Goal: Transaction & Acquisition: Purchase product/service

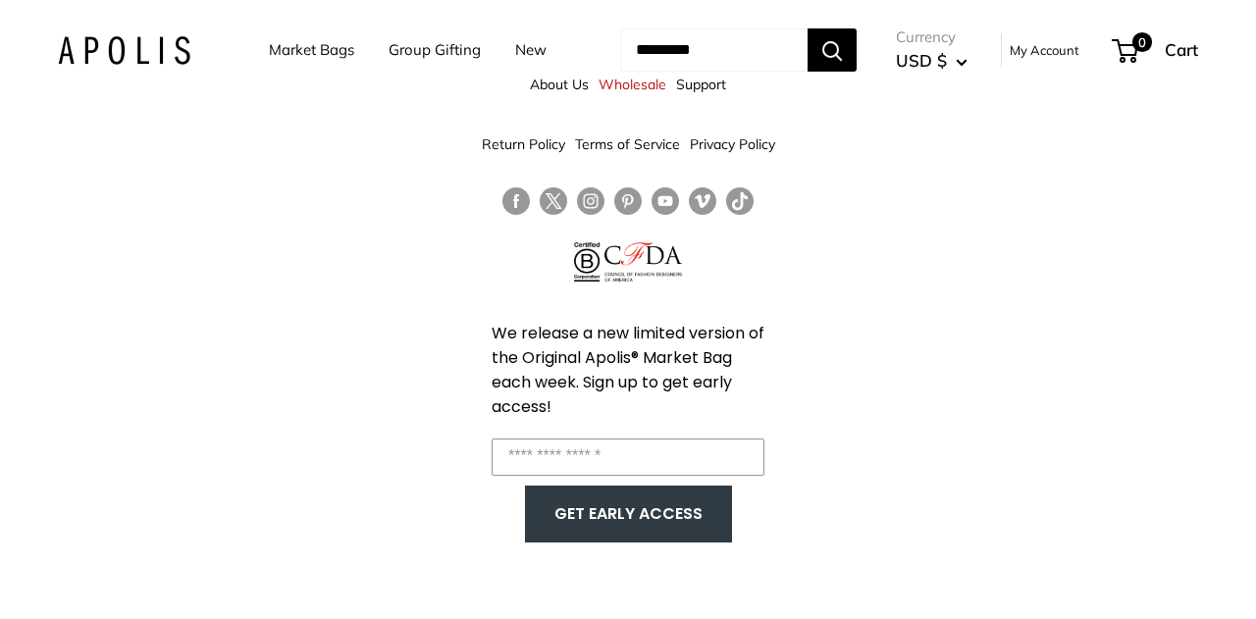
click at [292, 54] on link "Market Bags" at bounding box center [311, 49] width 85 height 27
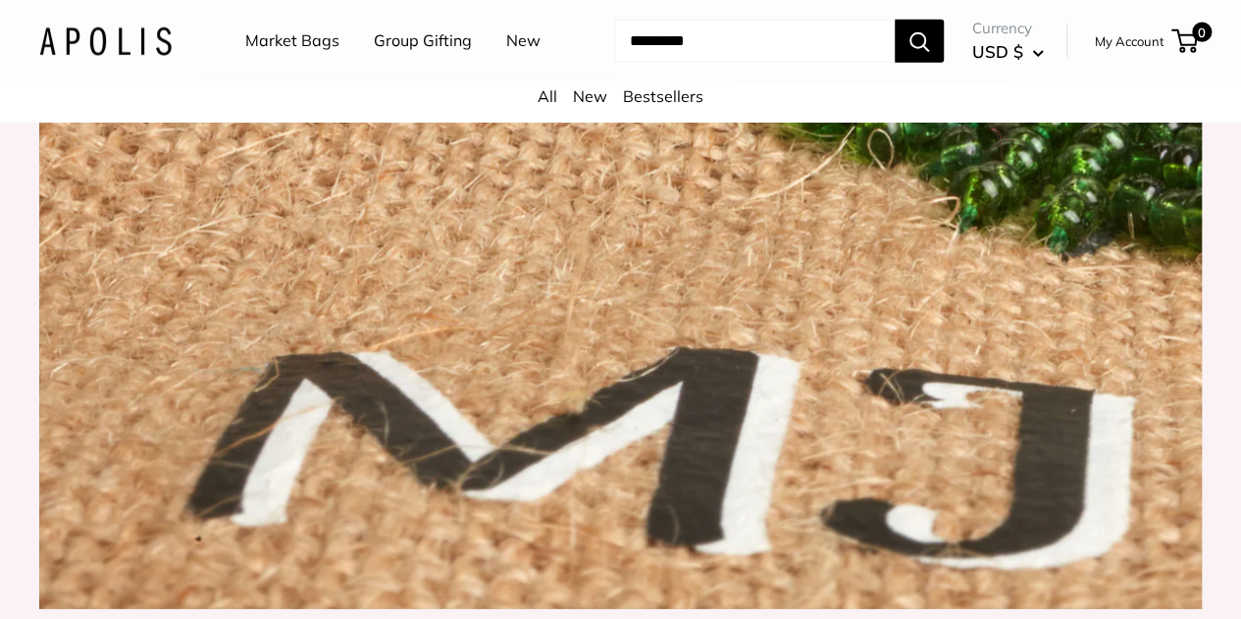
scroll to position [2562, 0]
click at [506, 56] on link "New" at bounding box center [523, 40] width 34 height 29
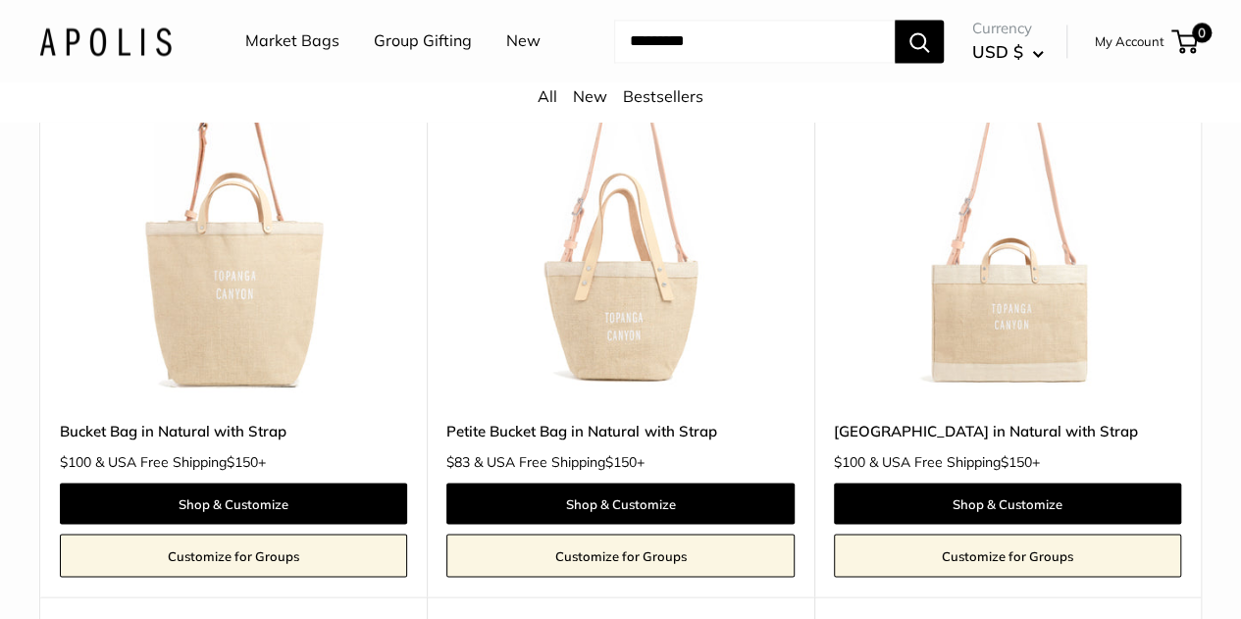
scroll to position [1672, 0]
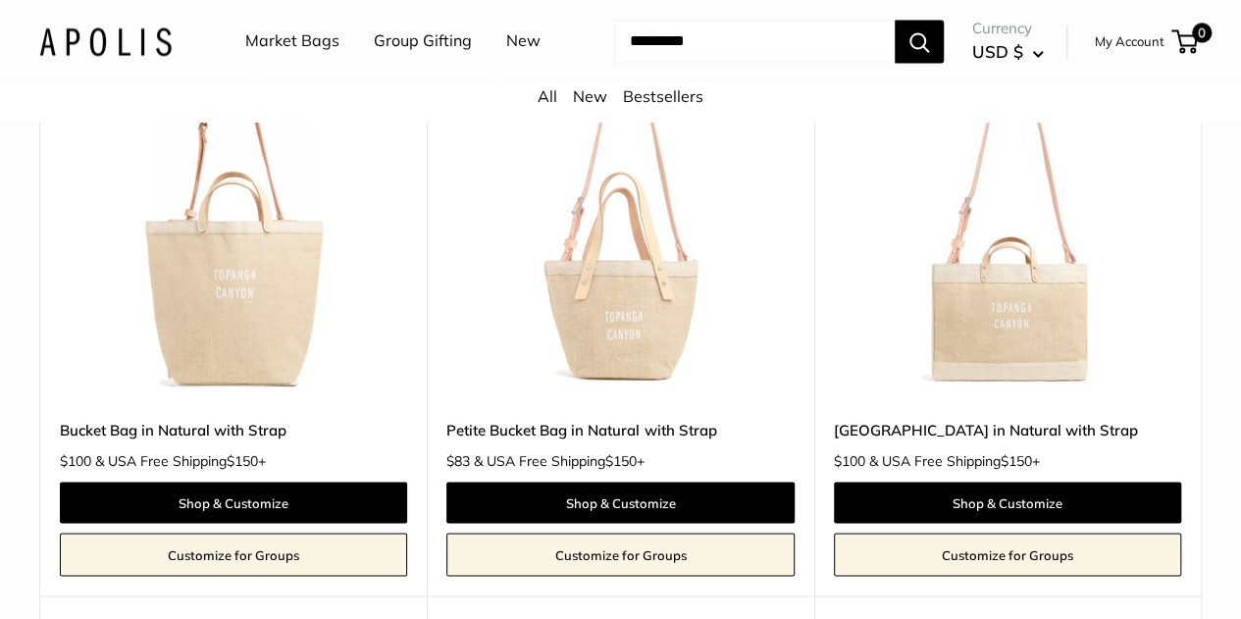
click at [0, 0] on img at bounding box center [0, 0] width 0 height 0
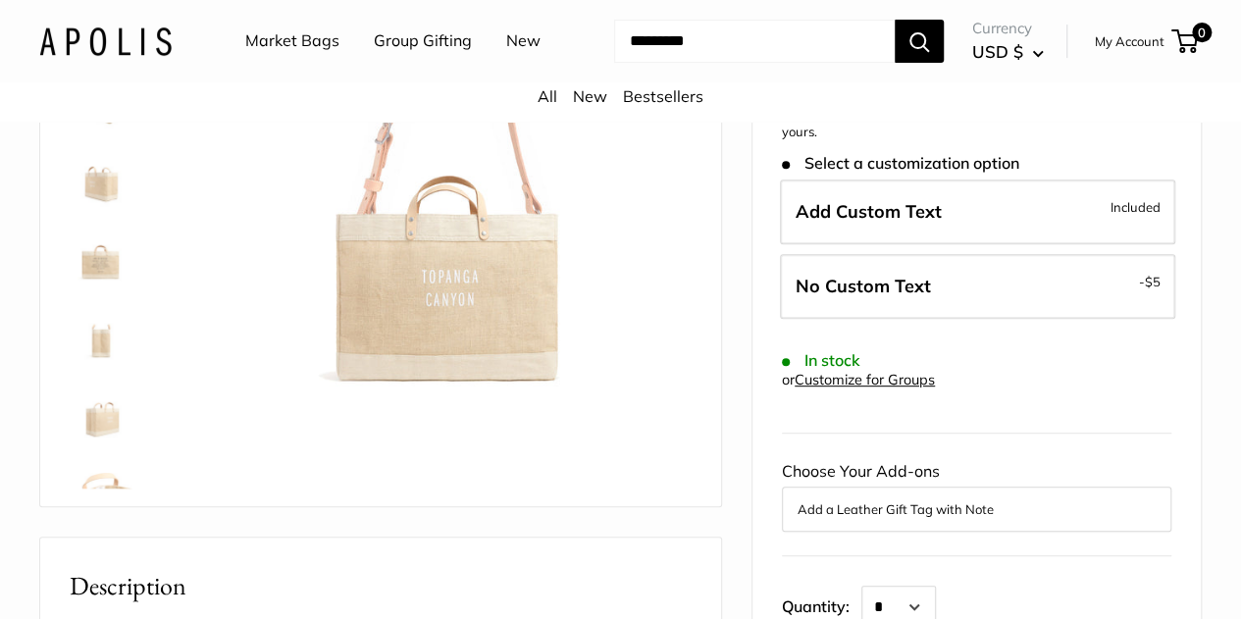
scroll to position [318, 0]
click at [114, 287] on img at bounding box center [101, 256] width 63 height 63
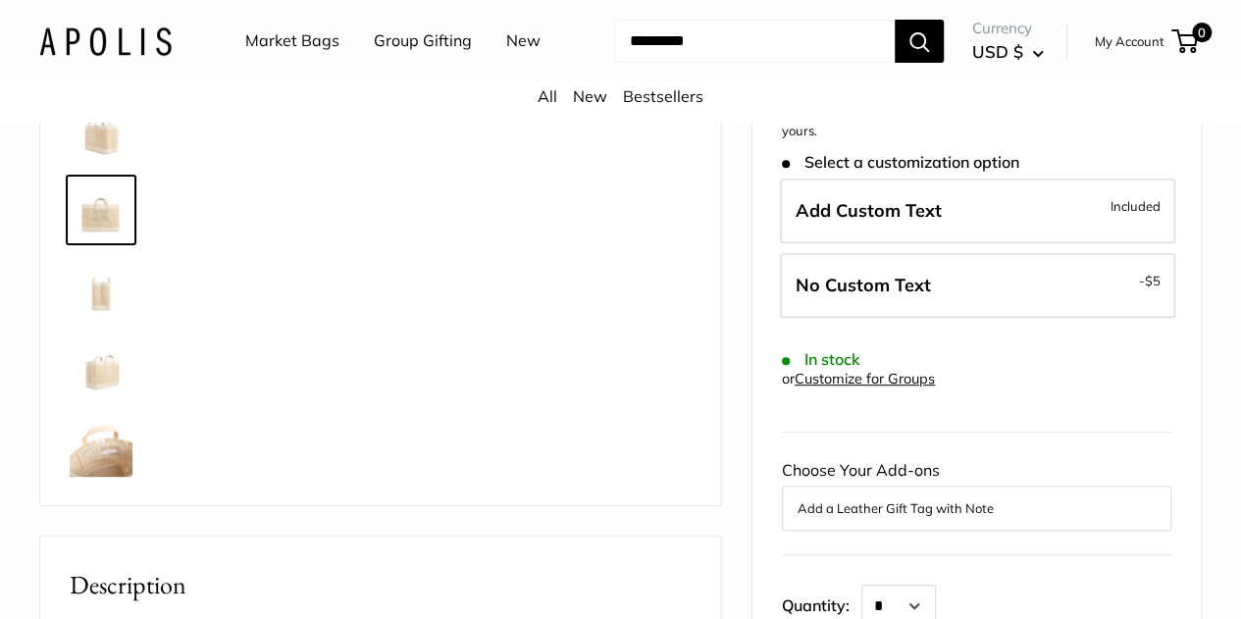
scroll to position [47, 0]
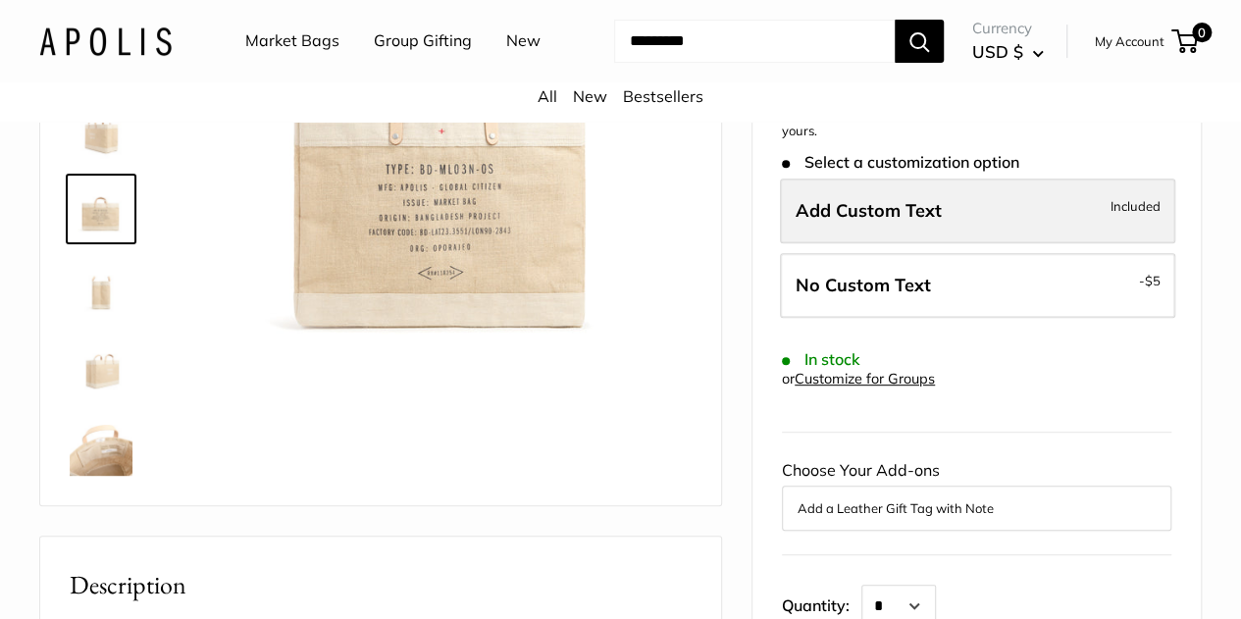
click at [938, 243] on label "Add Custom Text Included" at bounding box center [977, 211] width 395 height 65
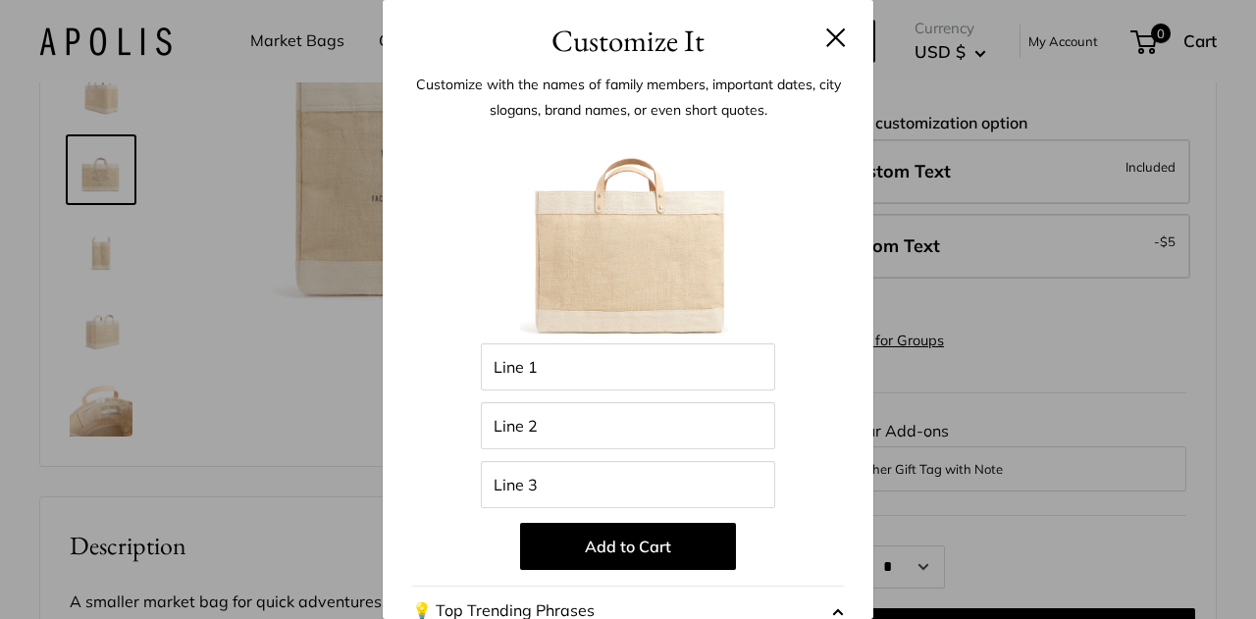
click at [826, 46] on button at bounding box center [836, 37] width 20 height 20
